Goal: Transaction & Acquisition: Book appointment/travel/reservation

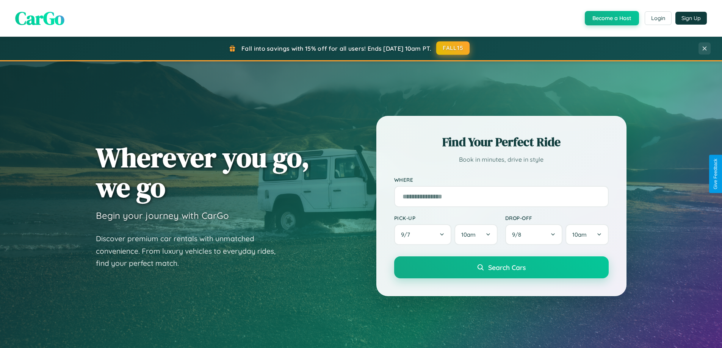
click at [453, 48] on button "FALL15" at bounding box center [452, 48] width 33 height 14
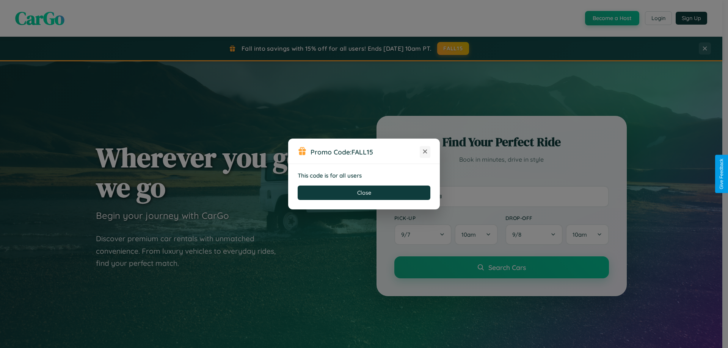
click at [425, 152] on icon at bounding box center [425, 152] width 8 height 8
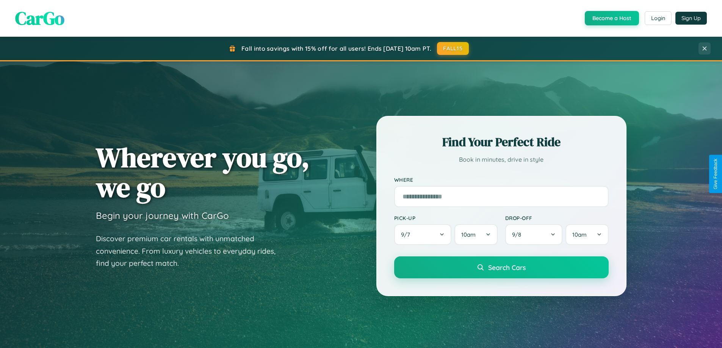
scroll to position [1218, 0]
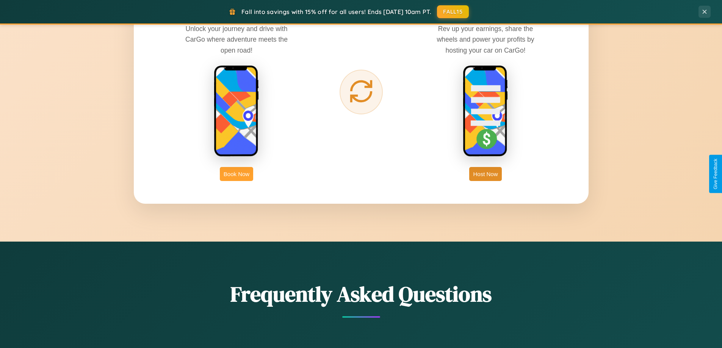
click at [236, 174] on button "Book Now" at bounding box center [236, 174] width 33 height 14
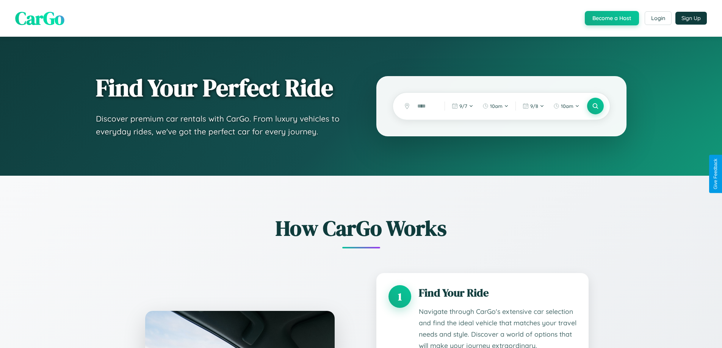
scroll to position [1332, 0]
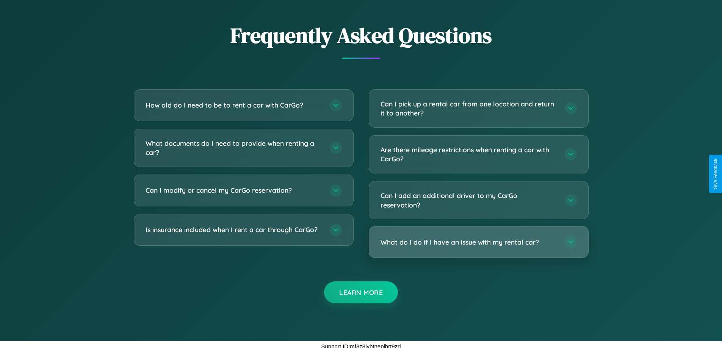
click at [478, 242] on h3 "What do I do if I have an issue with my rental car?" at bounding box center [469, 242] width 177 height 9
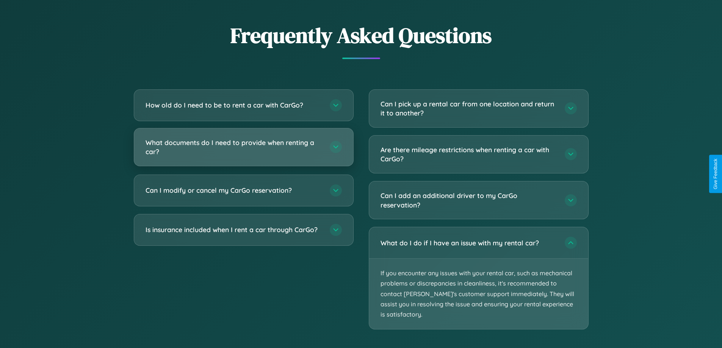
click at [243, 147] on h3 "What documents do I need to provide when renting a car?" at bounding box center [234, 147] width 177 height 19
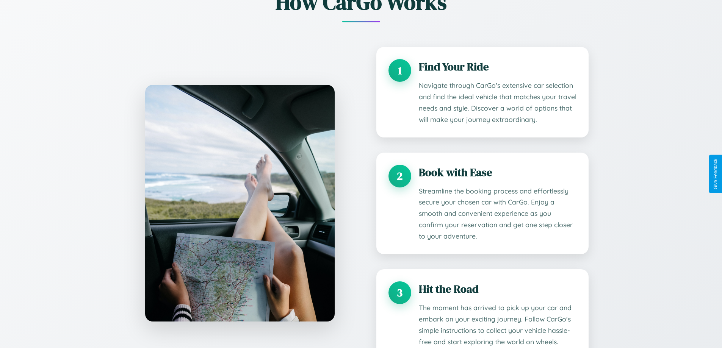
scroll to position [0, 0]
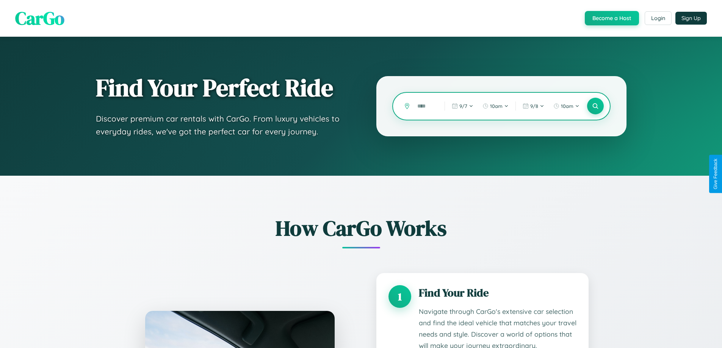
click at [425, 106] on input "text" at bounding box center [424, 106] width 23 height 13
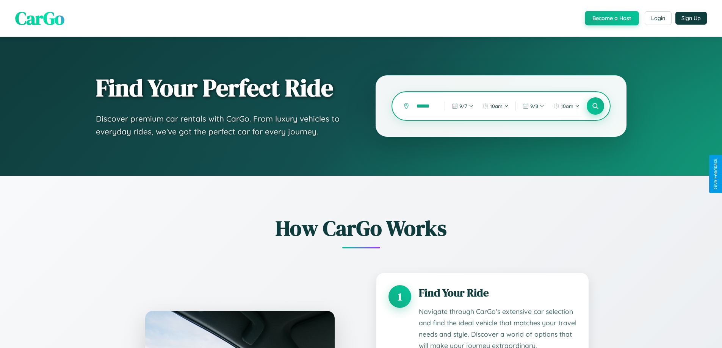
type input "******"
click at [595, 106] on icon at bounding box center [595, 106] width 7 height 7
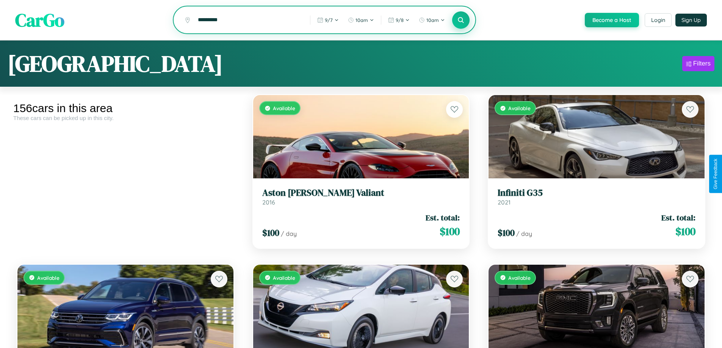
click at [460, 20] on icon at bounding box center [460, 19] width 7 height 7
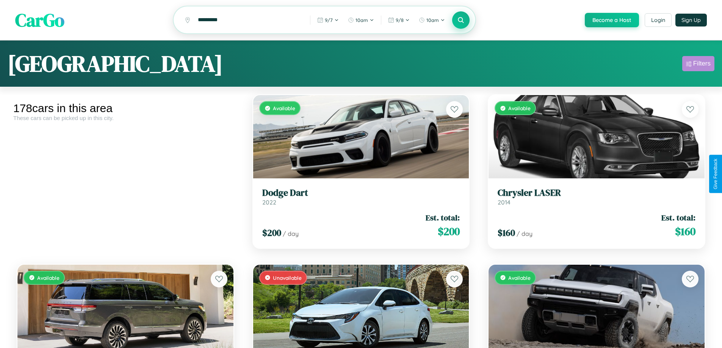
click at [698, 65] on div "Filters" at bounding box center [701, 64] width 17 height 8
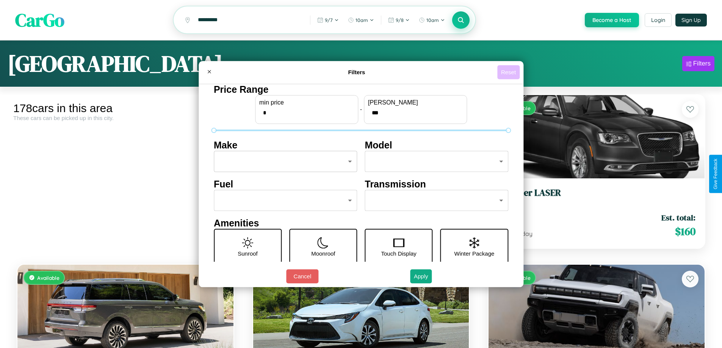
click at [509, 72] on button "Reset" at bounding box center [508, 72] width 22 height 14
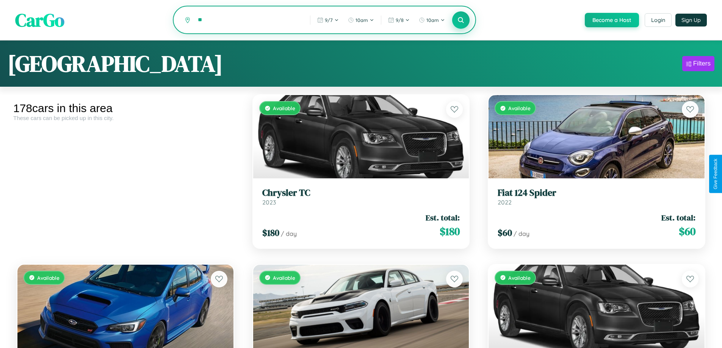
type input "*"
type input "*********"
click at [460, 20] on icon at bounding box center [460, 19] width 7 height 7
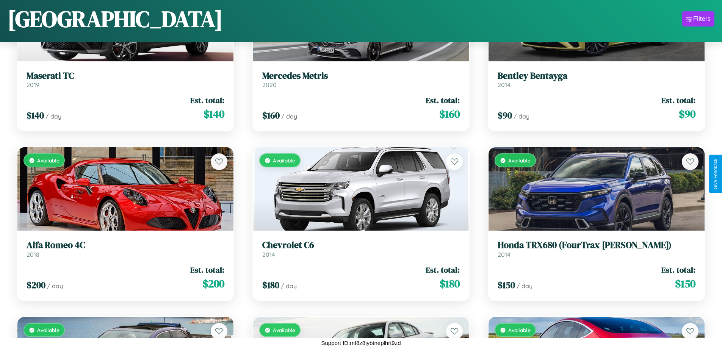
scroll to position [8422, 0]
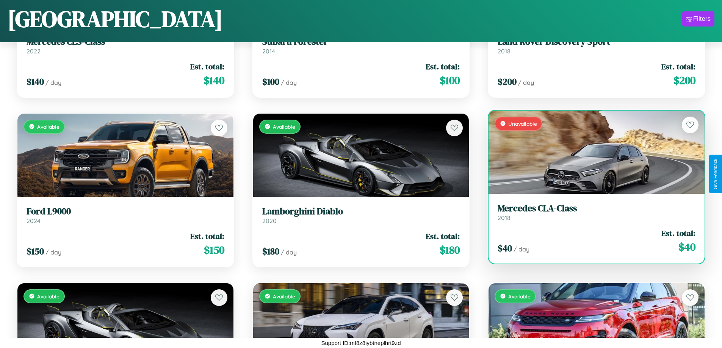
click at [592, 215] on link "Mercedes CLA-Class 2018" at bounding box center [597, 212] width 198 height 19
